Goal: Information Seeking & Learning: Learn about a topic

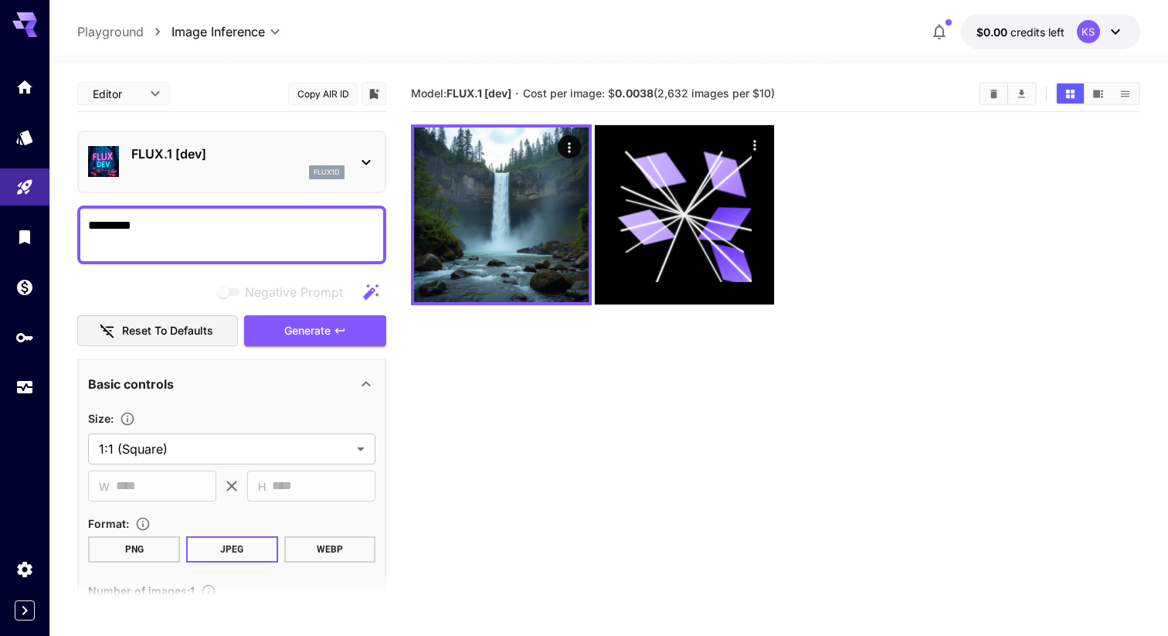
click at [27, 21] on icon at bounding box center [24, 24] width 25 height 25
click at [30, 91] on icon "Home" at bounding box center [26, 82] width 19 height 19
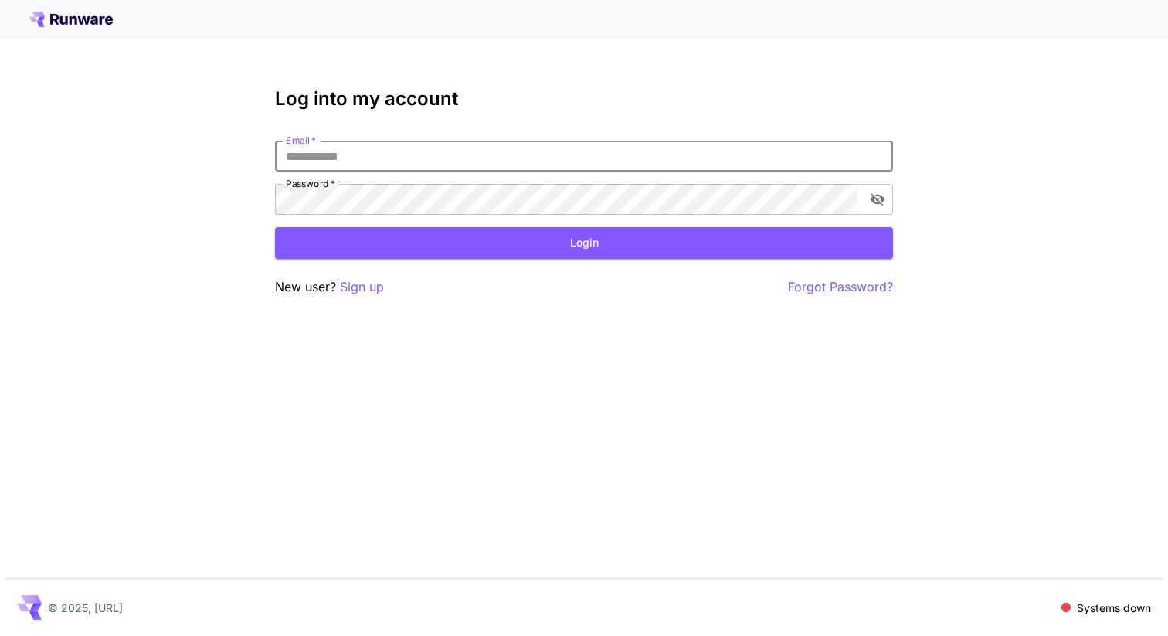
click at [333, 154] on input "Email   *" at bounding box center [584, 156] width 618 height 31
type input "**********"
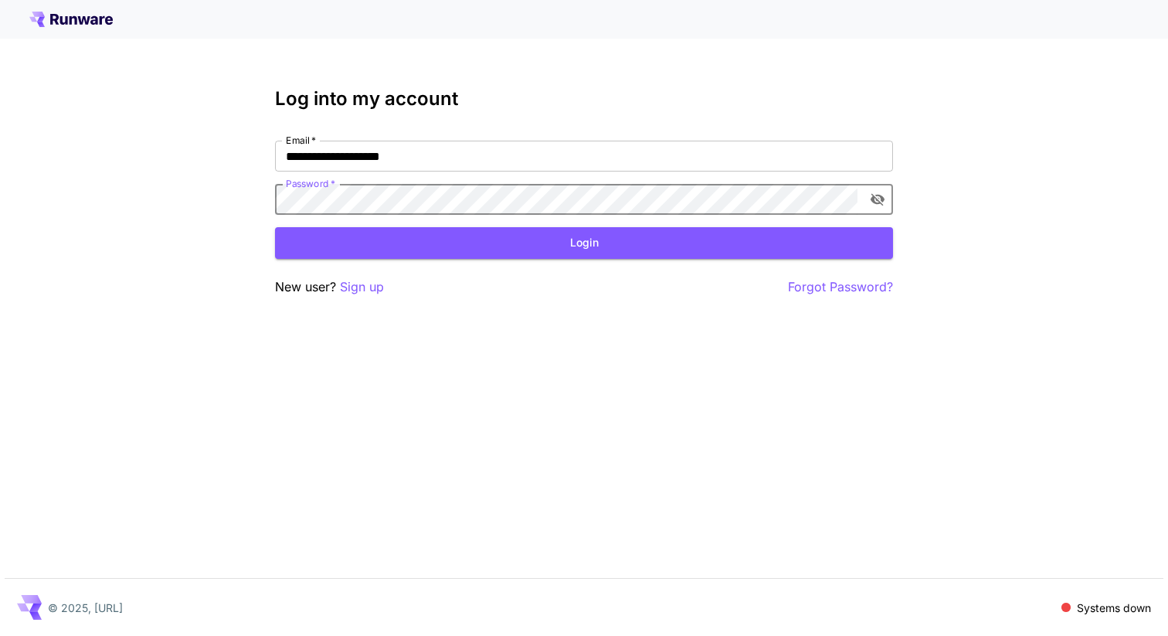
click button "Login" at bounding box center [584, 243] width 618 height 32
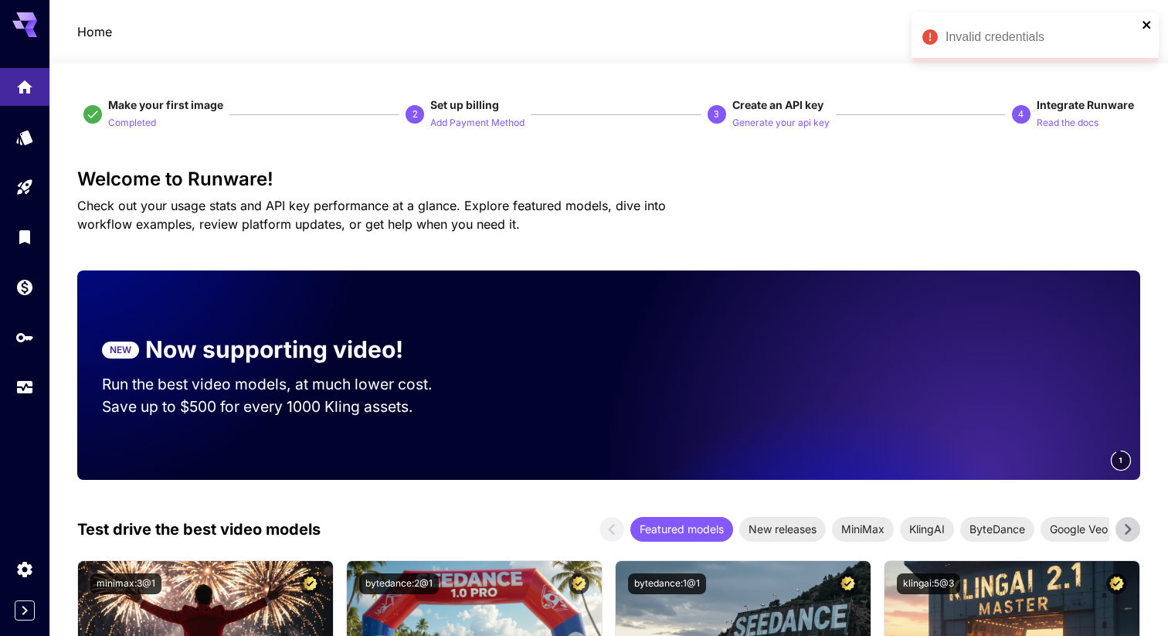
click at [1144, 24] on icon "close" at bounding box center [1146, 25] width 11 height 12
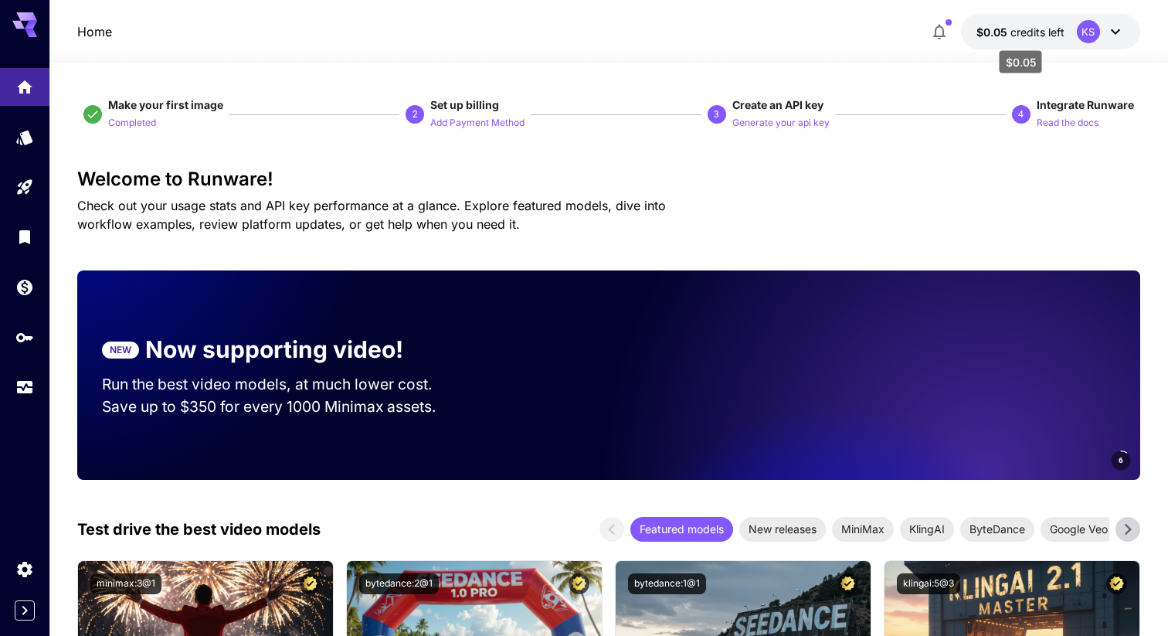
click at [1019, 31] on span "credits left" at bounding box center [1037, 31] width 54 height 13
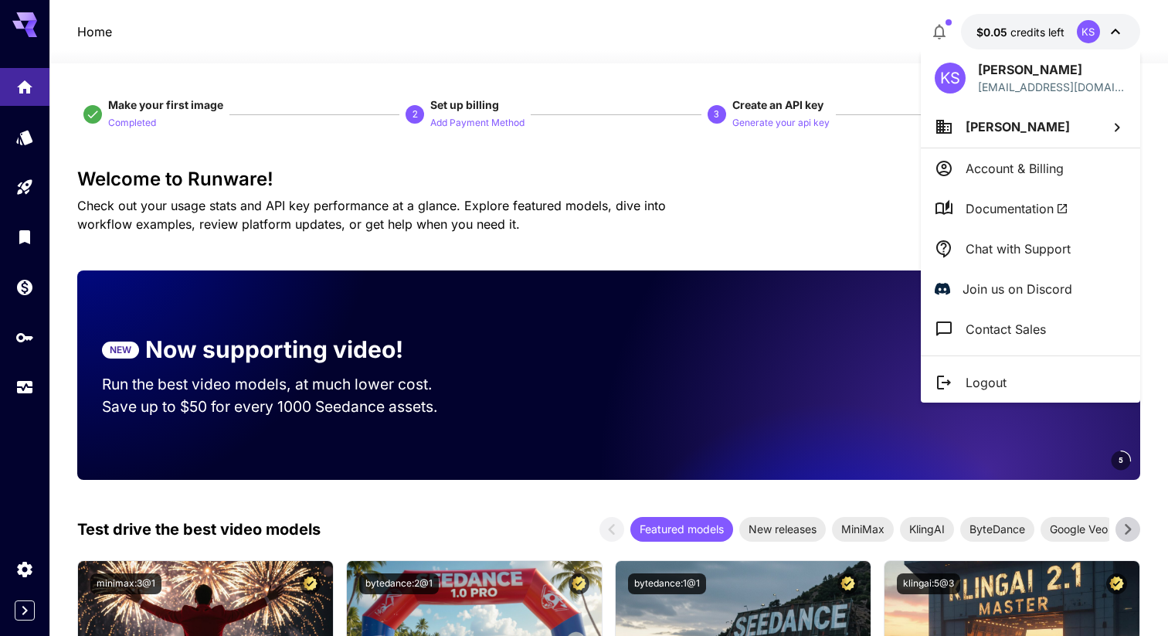
click at [1005, 207] on span "Documentation" at bounding box center [1016, 208] width 103 height 19
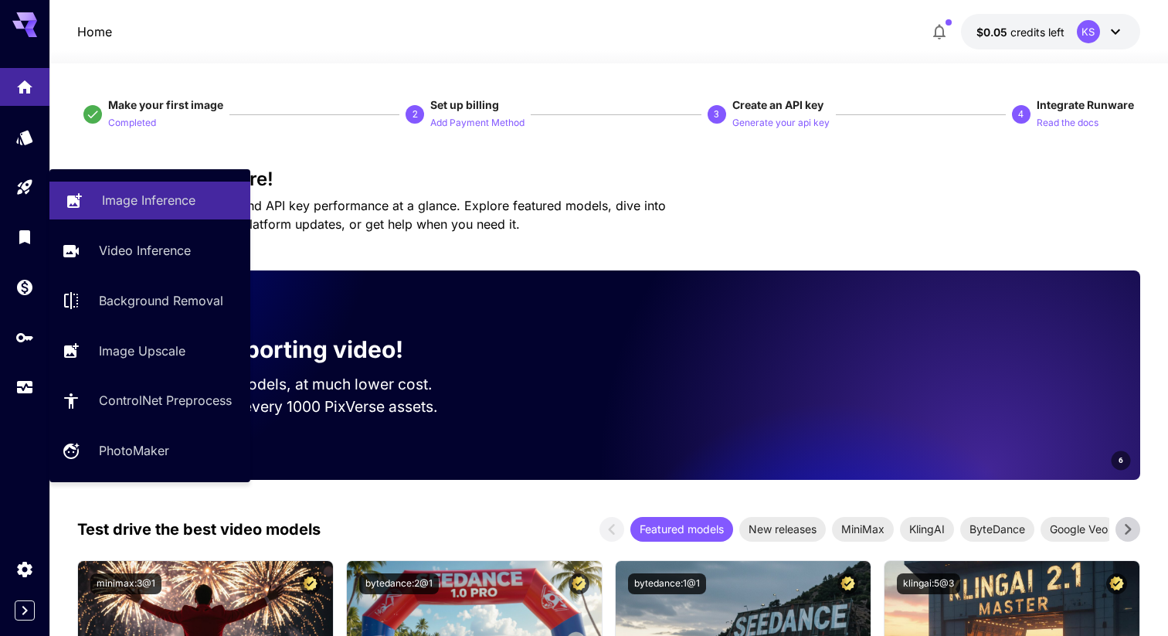
click at [114, 201] on p "Image Inference" at bounding box center [148, 200] width 93 height 19
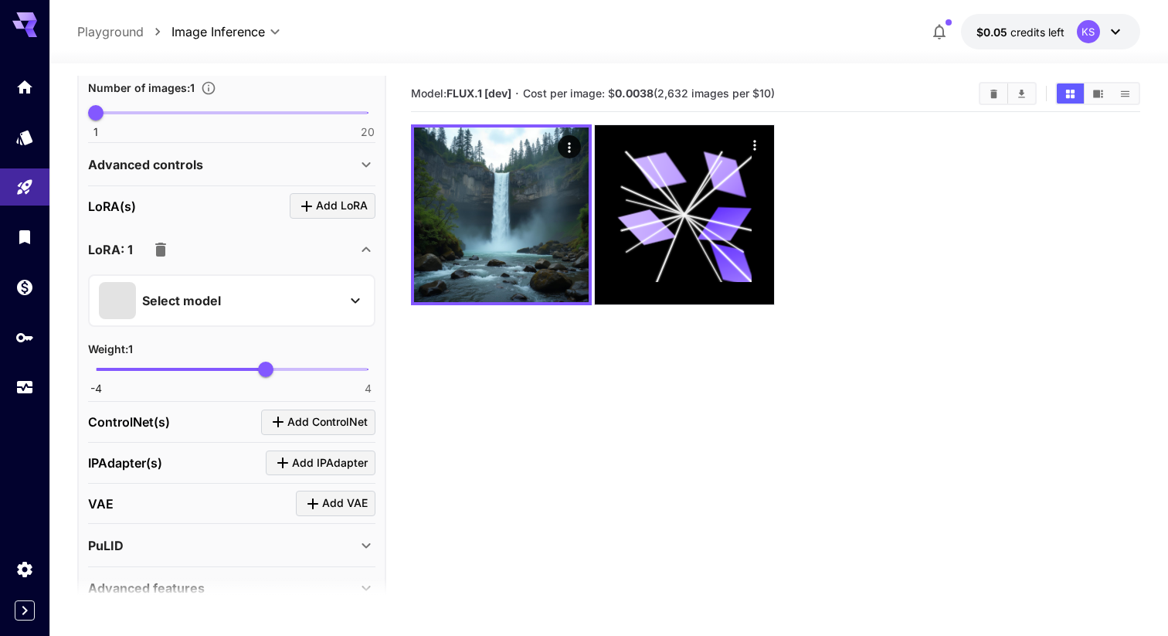
scroll to position [578, 0]
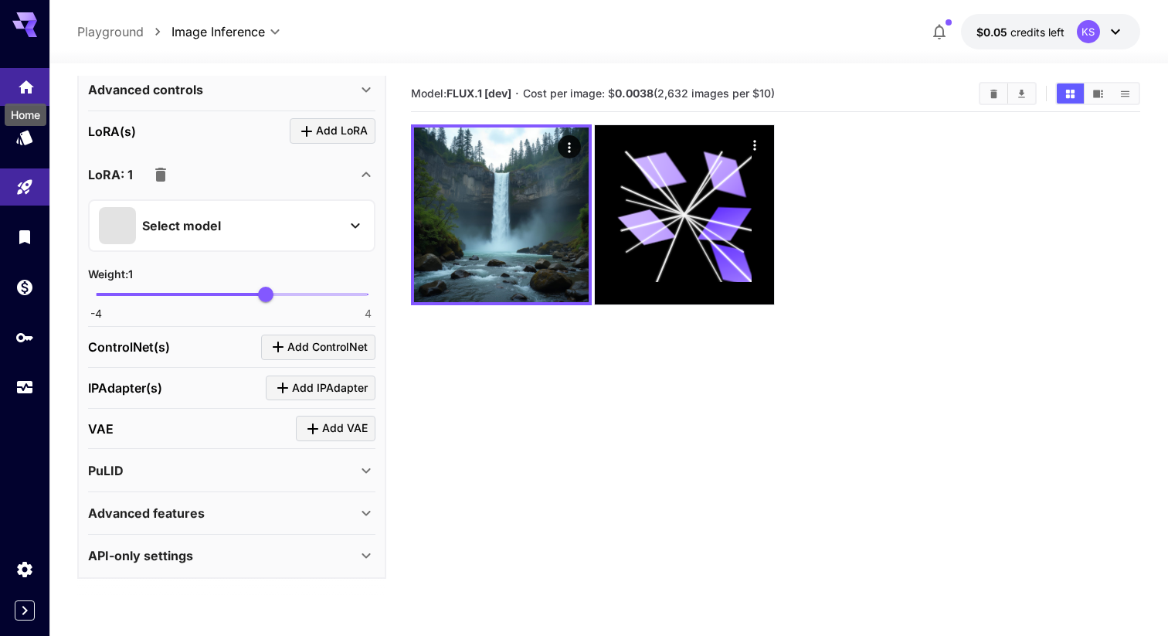
click at [21, 93] on div "Home" at bounding box center [25, 110] width 45 height 35
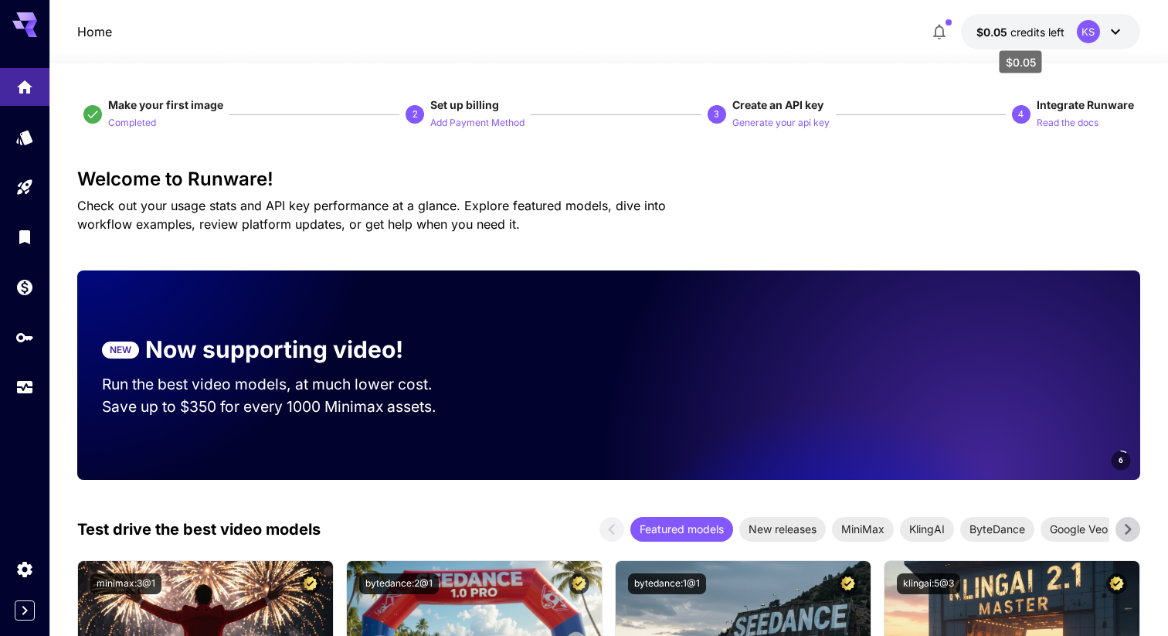
click at [1036, 29] on span "credits left" at bounding box center [1037, 31] width 54 height 13
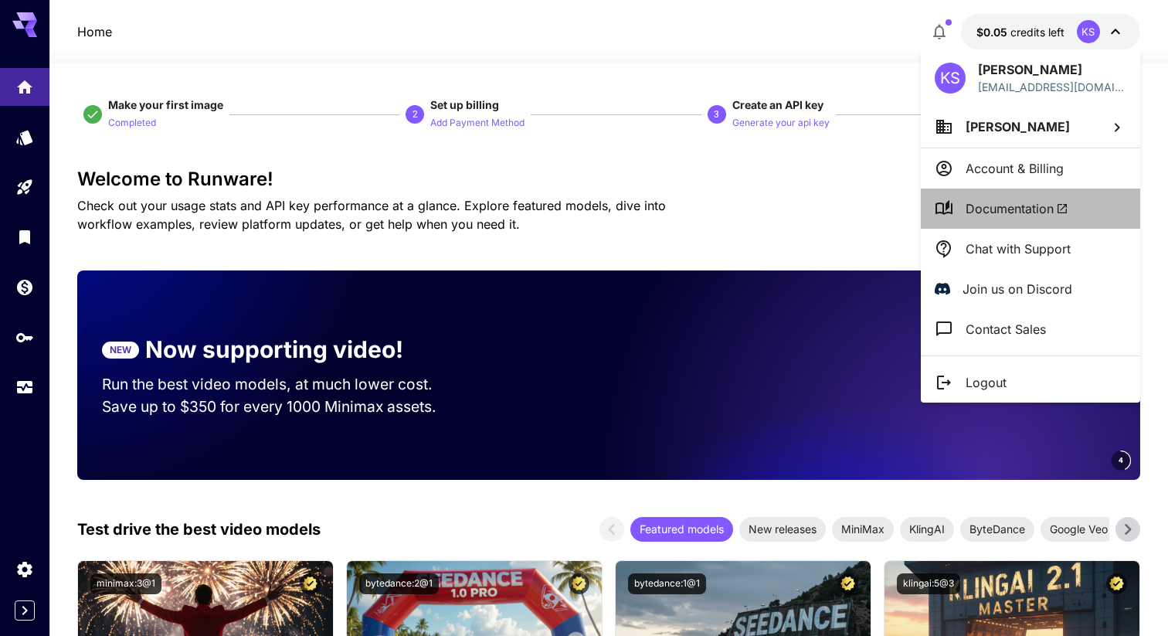
click at [1025, 201] on span "Documentation" at bounding box center [1016, 208] width 103 height 19
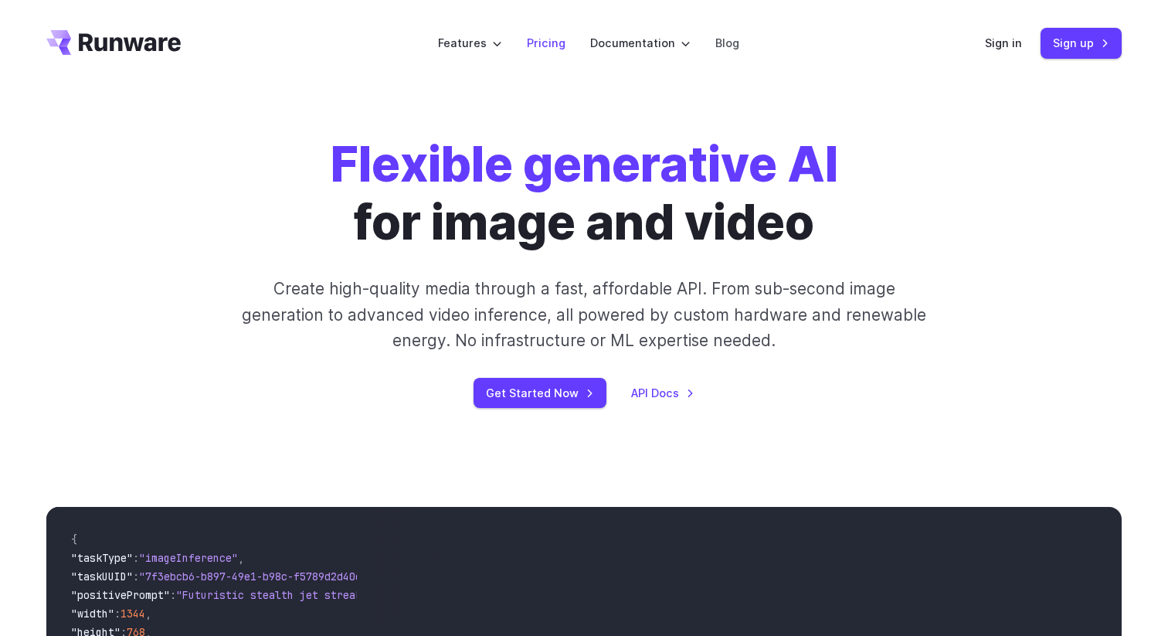
click at [541, 46] on link "Pricing" at bounding box center [546, 43] width 39 height 18
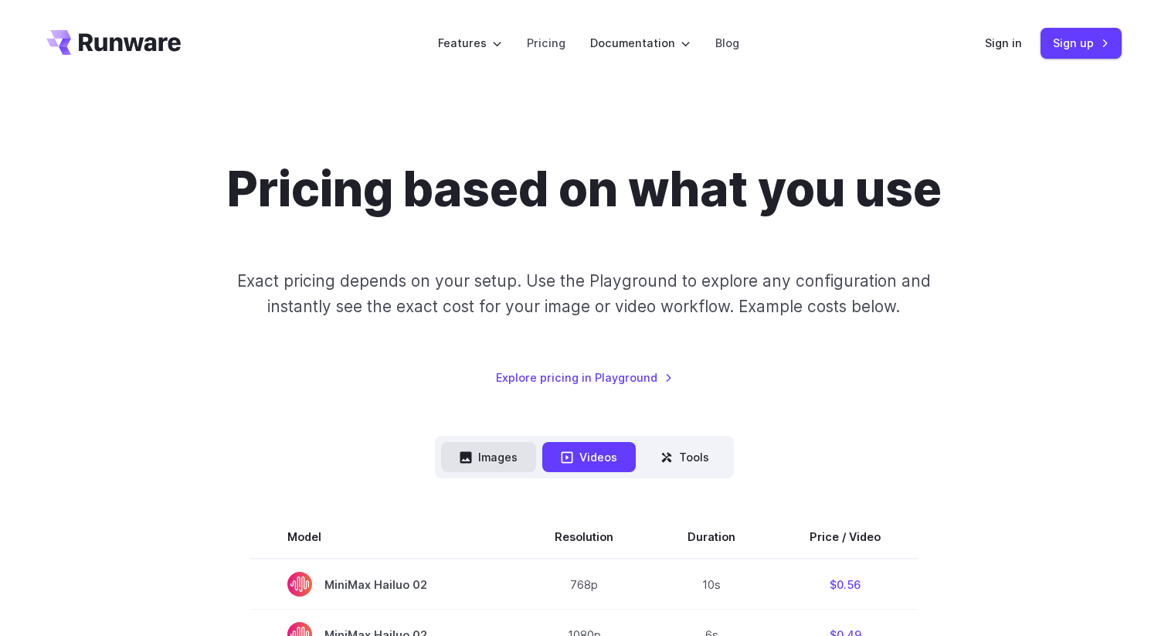
click at [508, 466] on button "Images" at bounding box center [488, 457] width 95 height 30
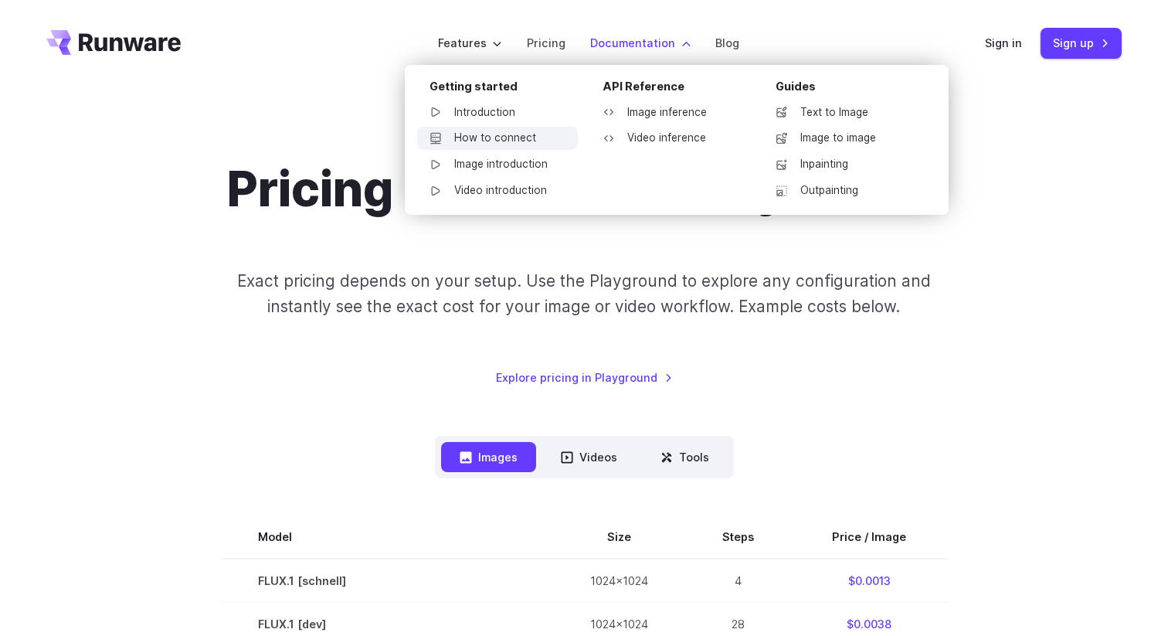
click at [524, 146] on link "How to connect" at bounding box center [497, 138] width 161 height 23
